Goal: Book appointment/travel/reservation

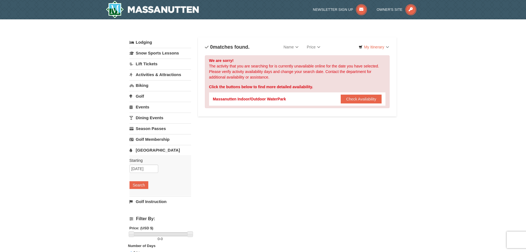
click at [155, 73] on link "Activities & Attractions" at bounding box center [161, 74] width 62 height 10
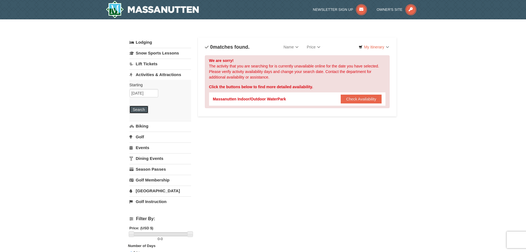
click at [138, 109] on button "Search" at bounding box center [139, 110] width 19 height 8
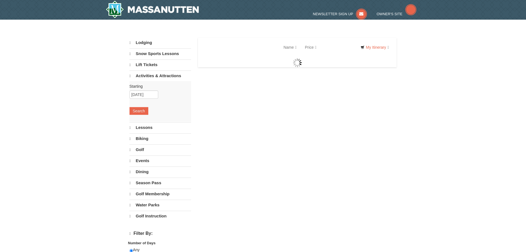
select select "9"
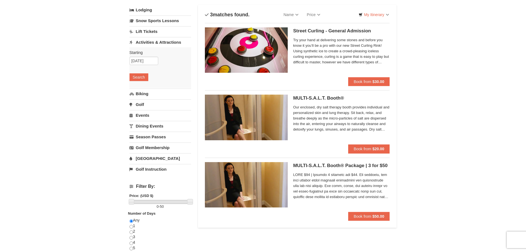
scroll to position [28, 0]
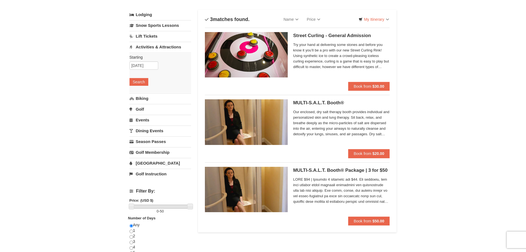
click at [144, 131] on link "Dining Events" at bounding box center [161, 130] width 62 height 10
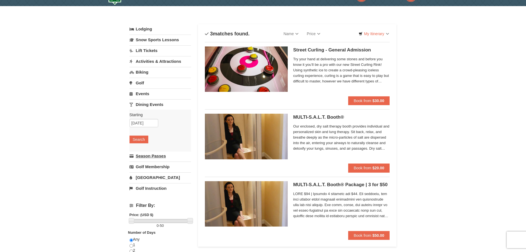
scroll to position [0, 0]
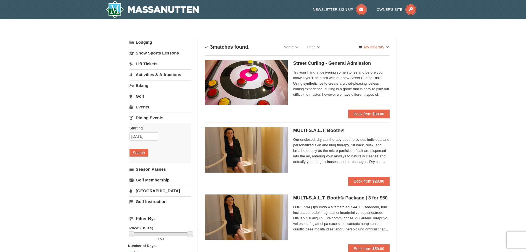
click at [149, 55] on link "Snow Sports Lessons" at bounding box center [161, 53] width 62 height 10
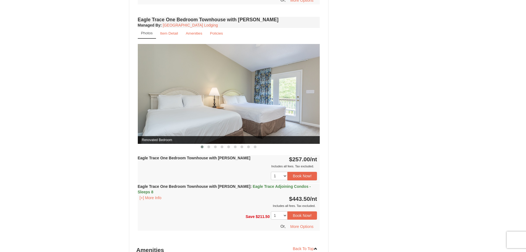
scroll to position [414, 0]
drag, startPoint x: 321, startPoint y: 98, endPoint x: 263, endPoint y: 112, distance: 59.6
click at [276, 100] on div "Eagle Trace One Bedroom Townhouse with [PERSON_NAME] Managed By : Massanutten R…" at bounding box center [228, 128] width 185 height 226
click at [207, 147] on span at bounding box center [208, 146] width 3 height 3
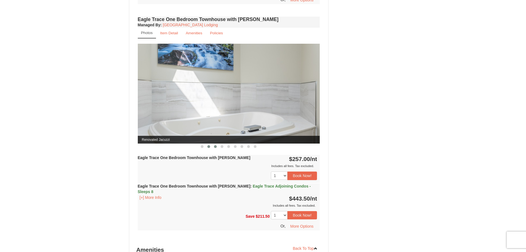
click at [215, 146] on span at bounding box center [215, 146] width 3 height 3
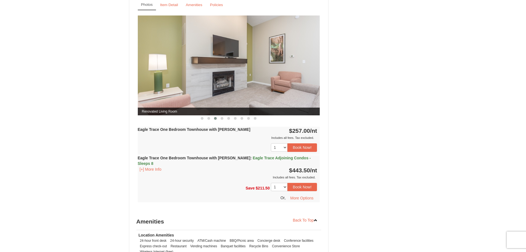
scroll to position [442, 0]
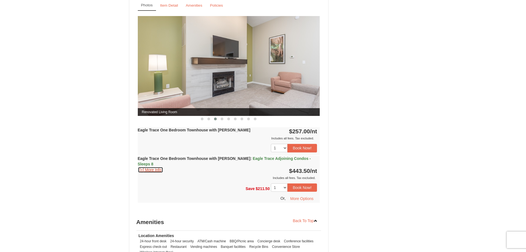
click at [143, 167] on button "[+] More Info" at bounding box center [151, 170] width 26 height 6
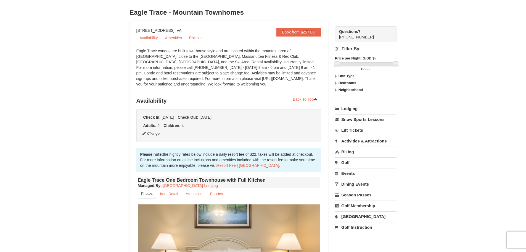
scroll to position [0, 0]
